Goal: Information Seeking & Learning: Learn about a topic

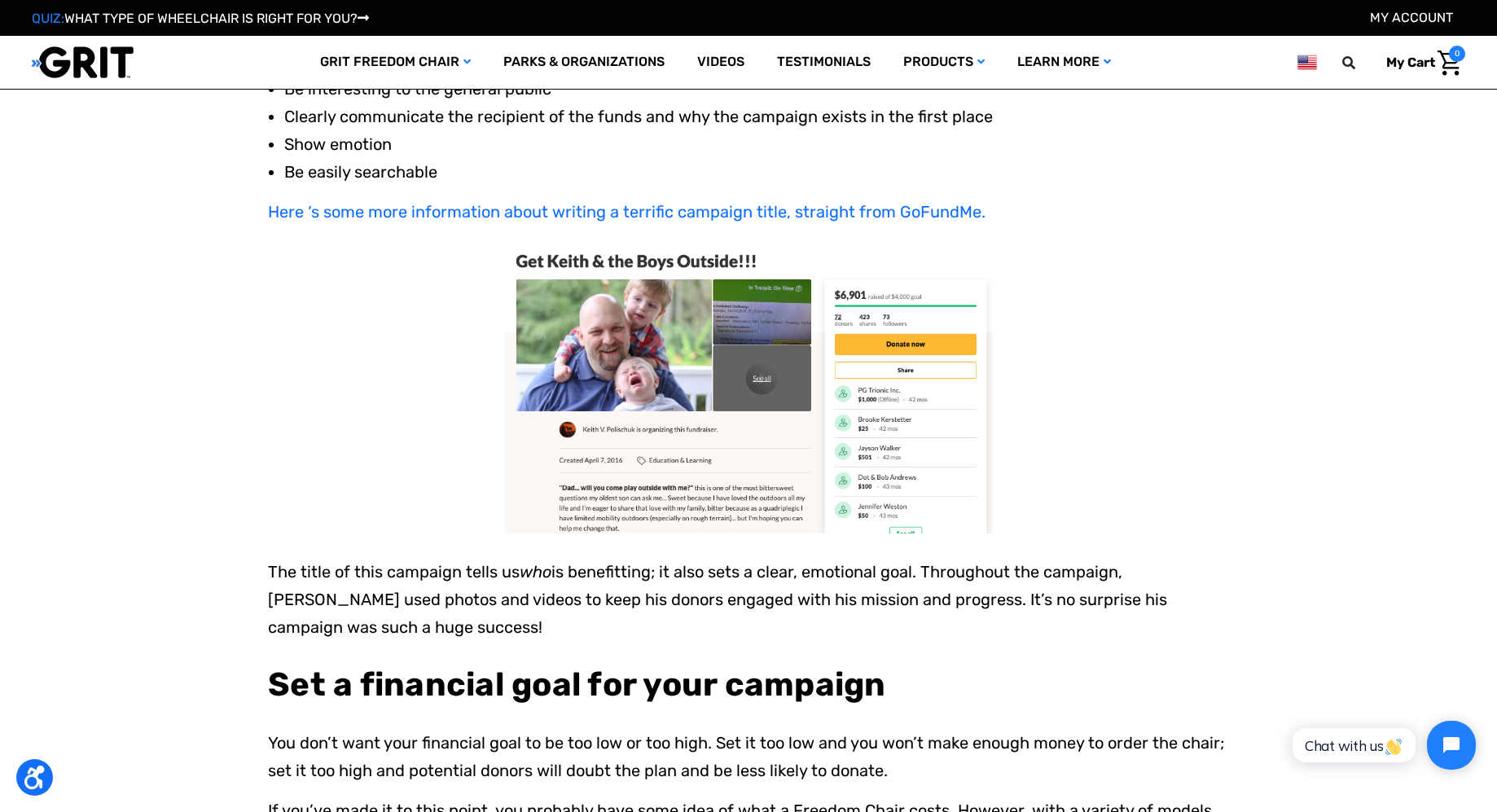
scroll to position [3108, 0]
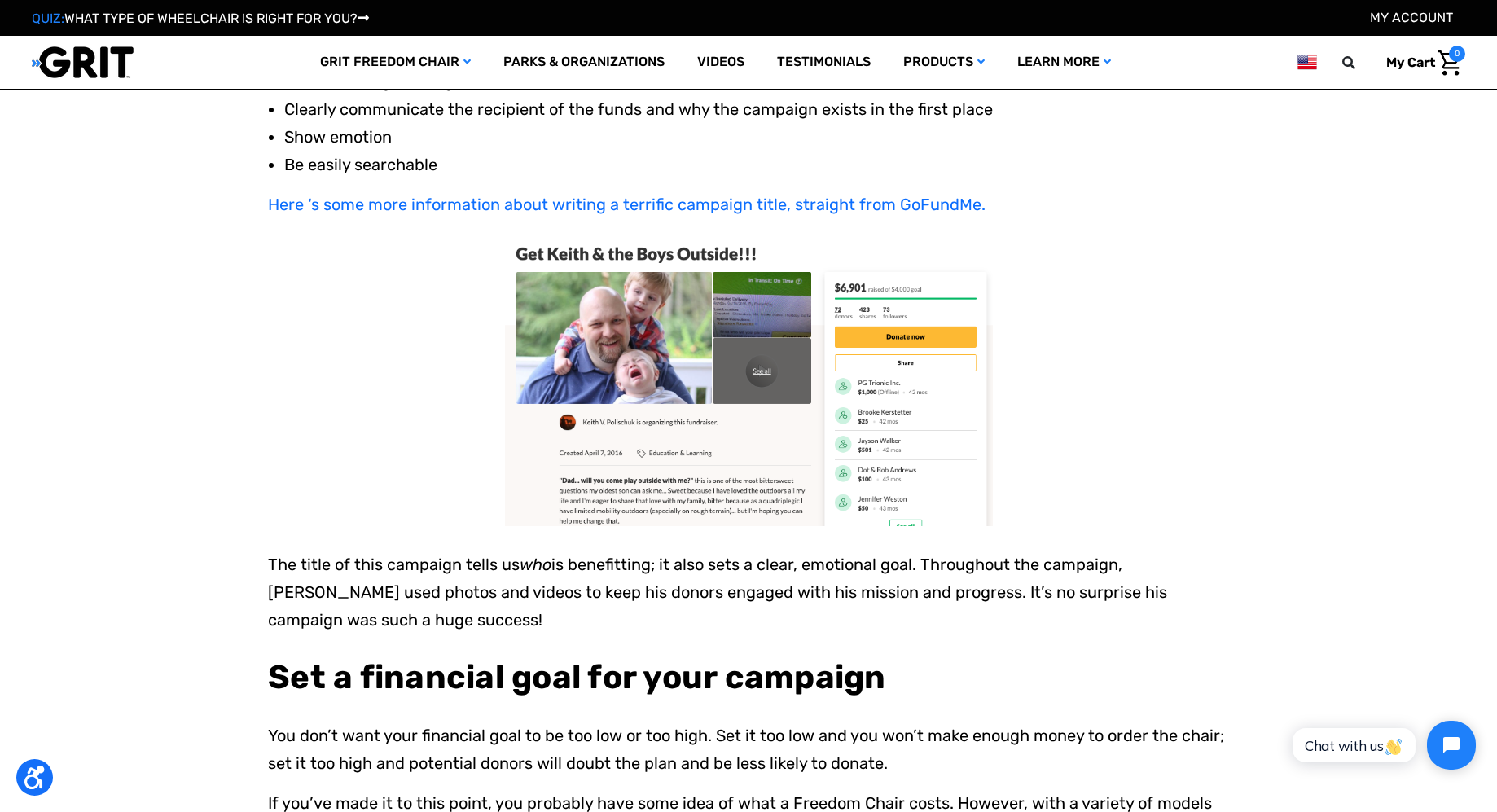
click at [689, 359] on img at bounding box center [748, 384] width 488 height 283
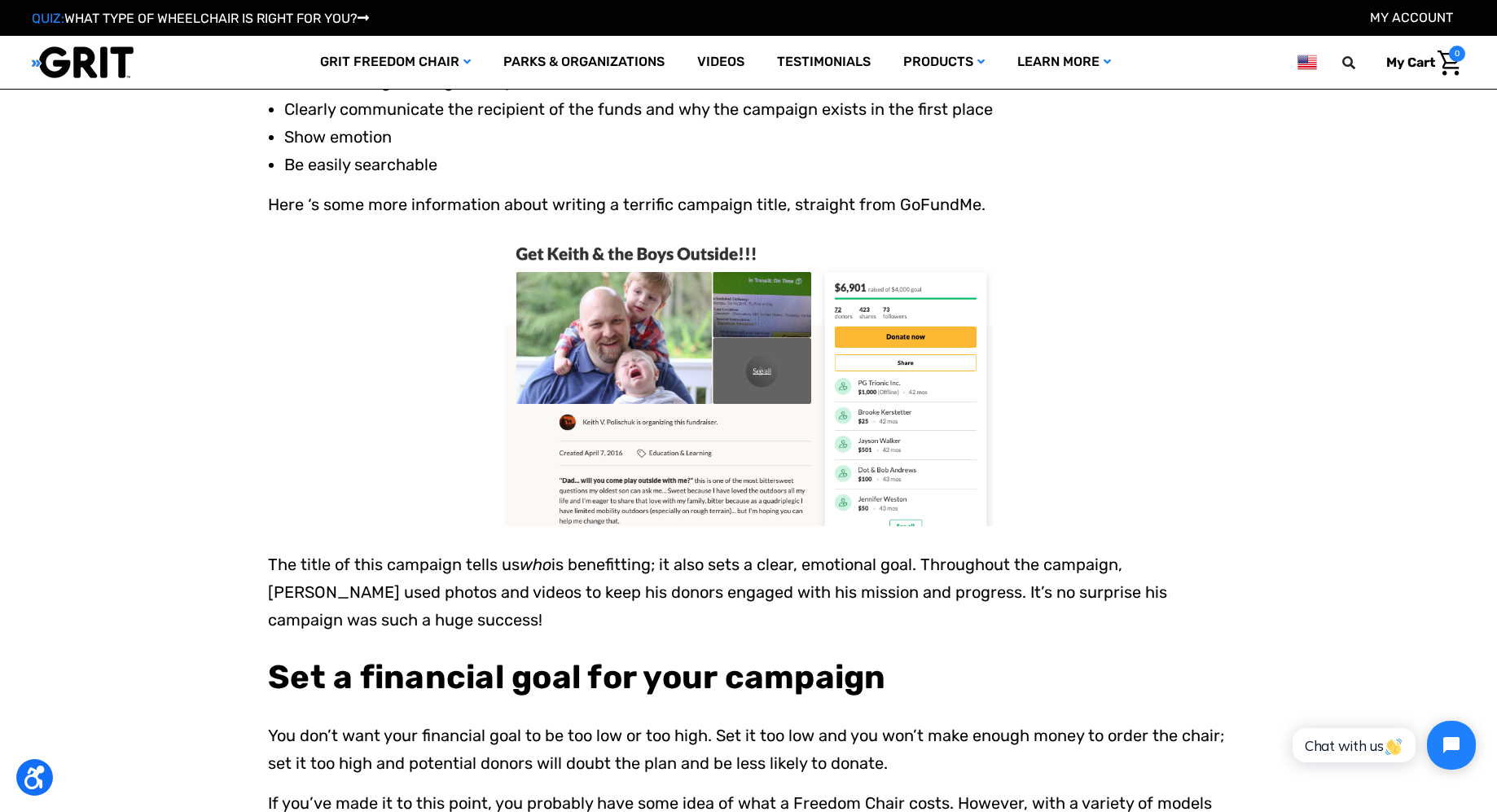
drag, startPoint x: 737, startPoint y: 210, endPoint x: 761, endPoint y: 154, distance: 60.9
click at [737, 210] on link "Here ‘s some more information about writing a terrific campaign title, straight…" at bounding box center [626, 204] width 717 height 19
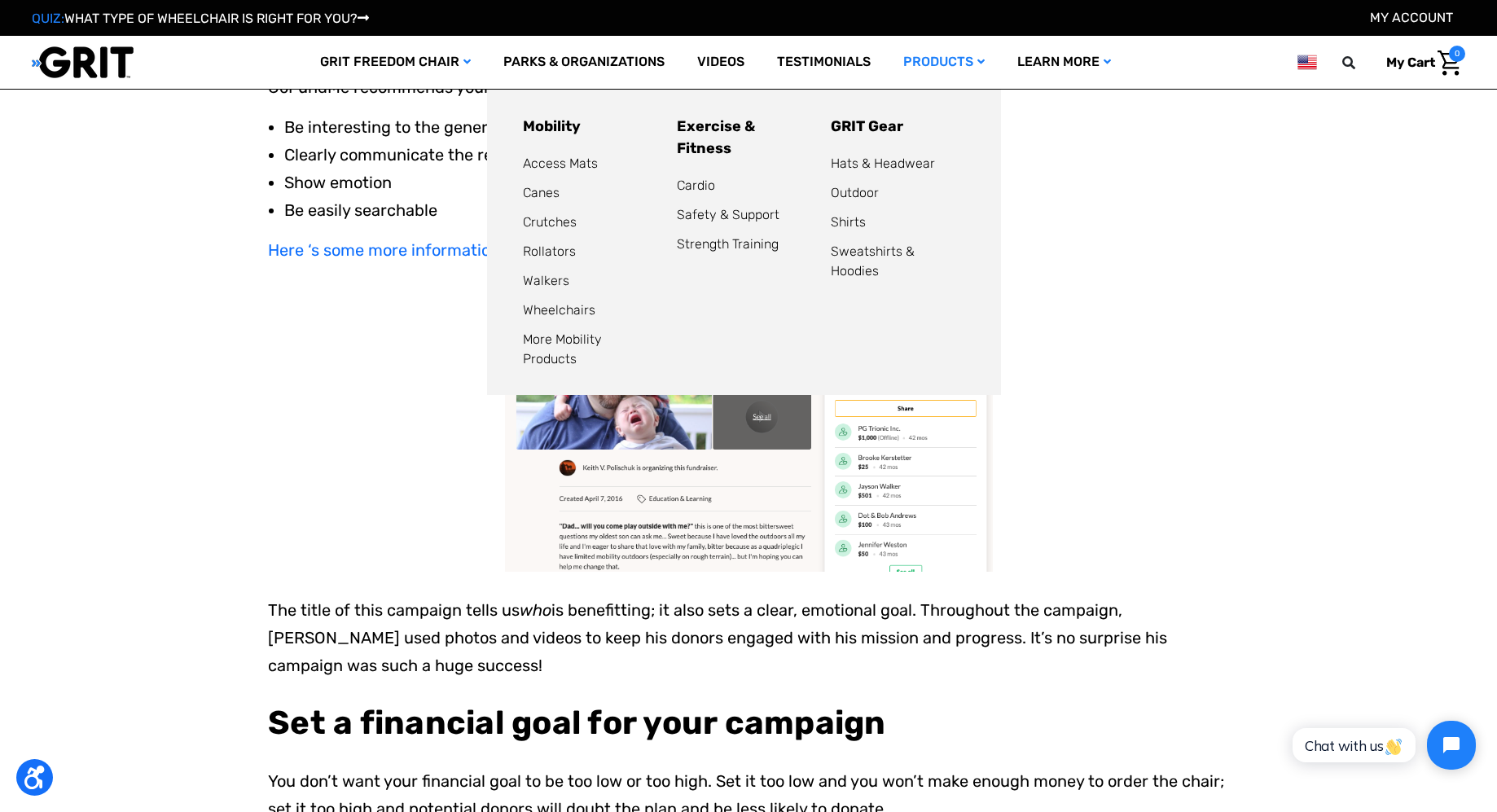
scroll to position [3063, 0]
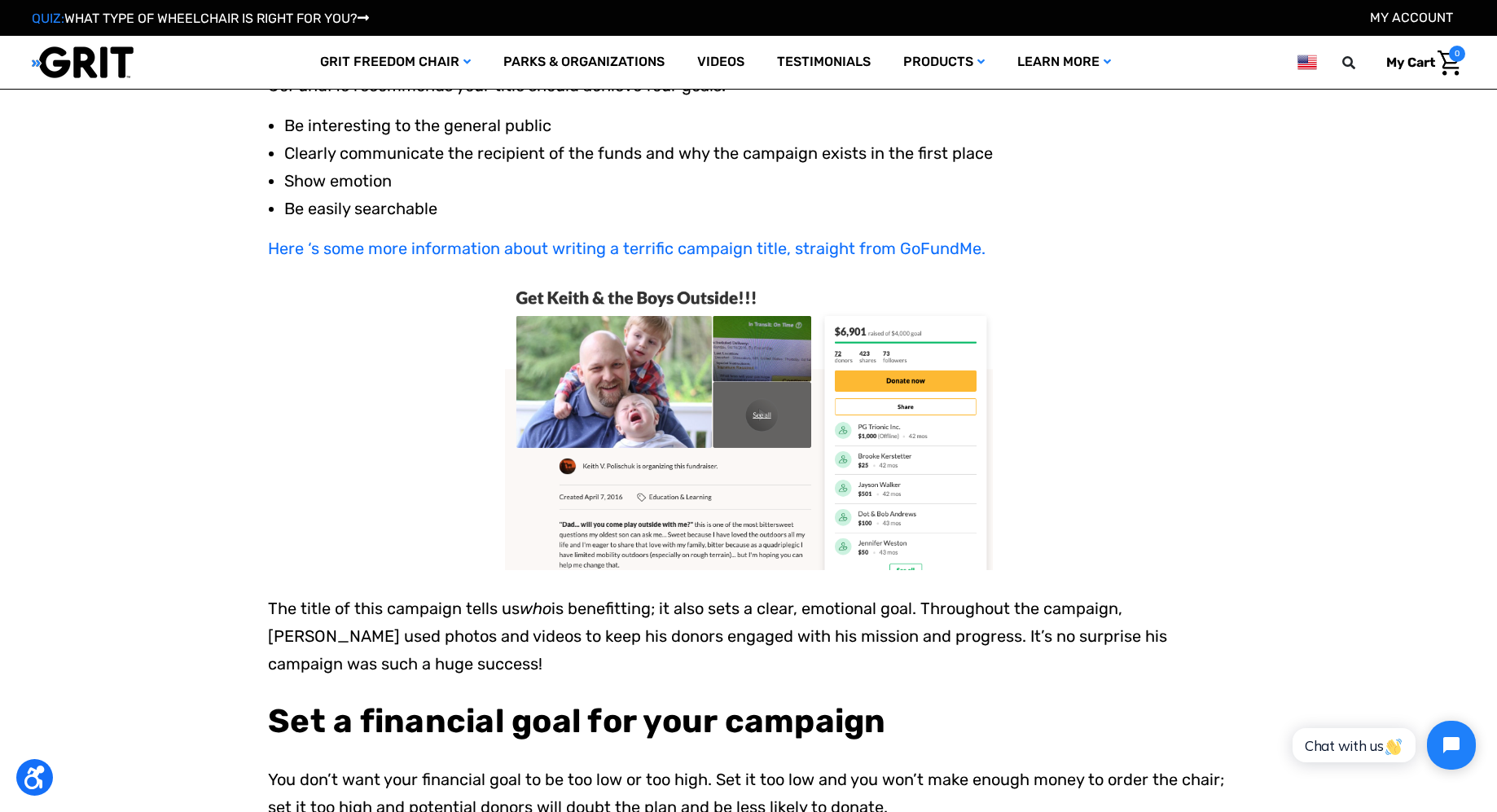
click at [813, 489] on img at bounding box center [748, 428] width 488 height 283
